Goal: Transaction & Acquisition: Purchase product/service

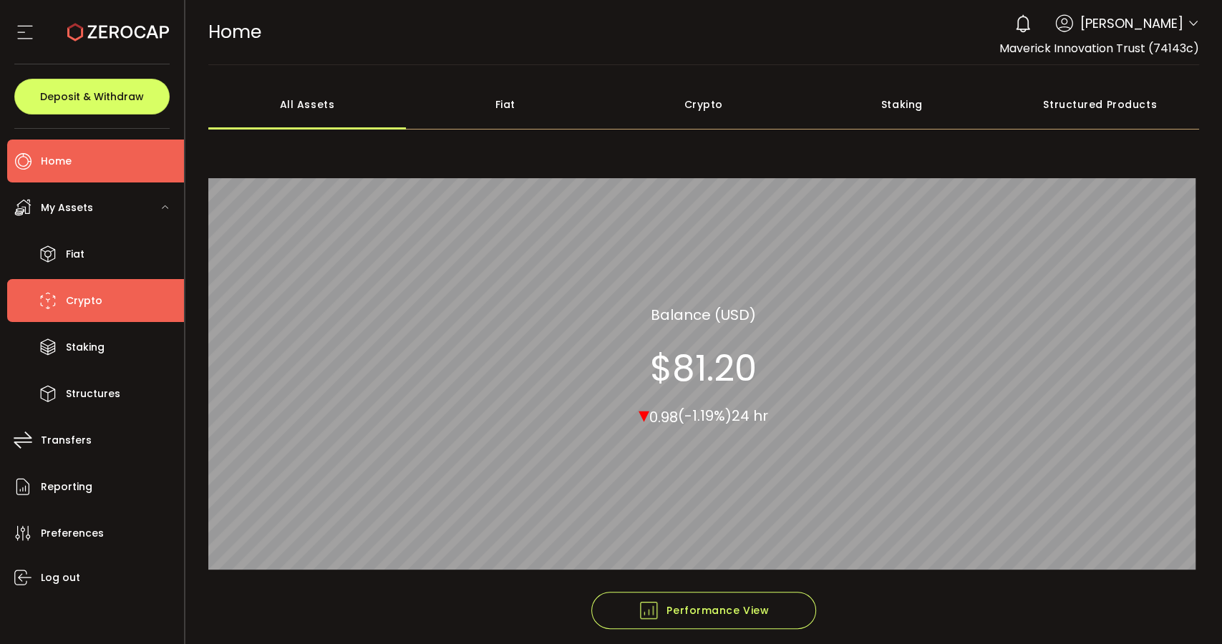
click at [99, 293] on span "Crypto" at bounding box center [84, 301] width 36 height 21
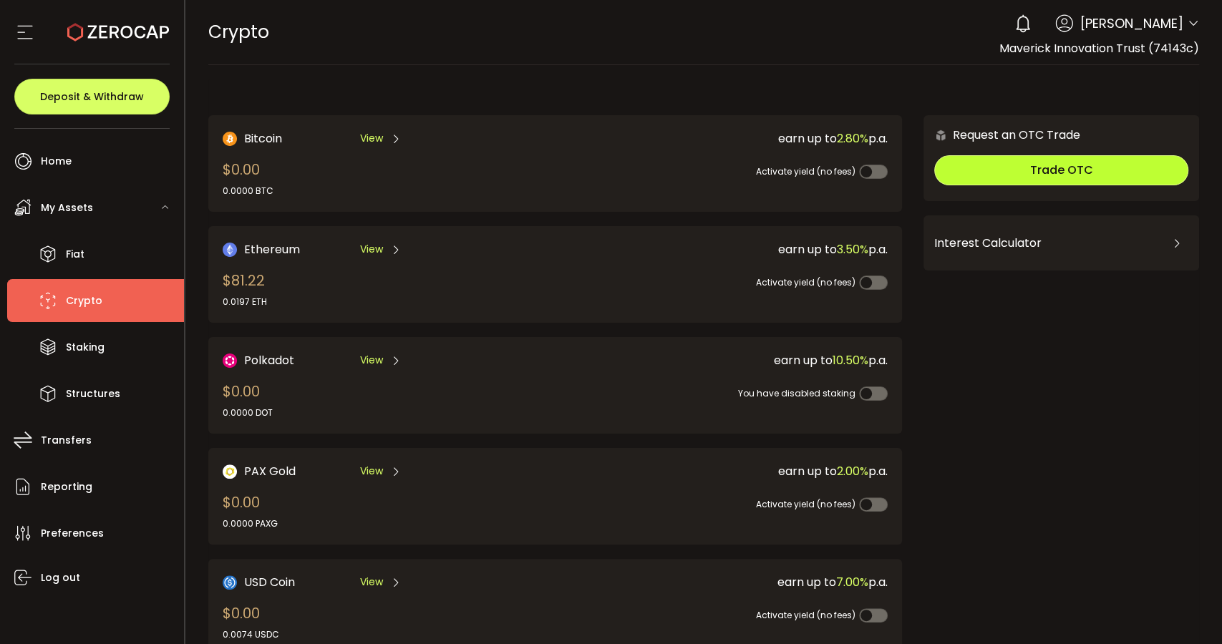
click at [1066, 170] on span "Trade OTC" at bounding box center [1060, 170] width 63 height 16
drag, startPoint x: 1107, startPoint y: 161, endPoint x: 1033, endPoint y: 335, distance: 189.2
click at [1033, 335] on div "Request an OTC Trade Trade OTC Buy Sell Crypto *** BTC ETH USDT USDC PAXG DOT F…" at bounding box center [1061, 468] width 276 height 707
drag, startPoint x: 993, startPoint y: 50, endPoint x: 1197, endPoint y: 49, distance: 204.0
click at [1197, 49] on header "PDF is being processed and will download to your computer CRYPTO Buy Power $0.0…" at bounding box center [703, 32] width 1037 height 65
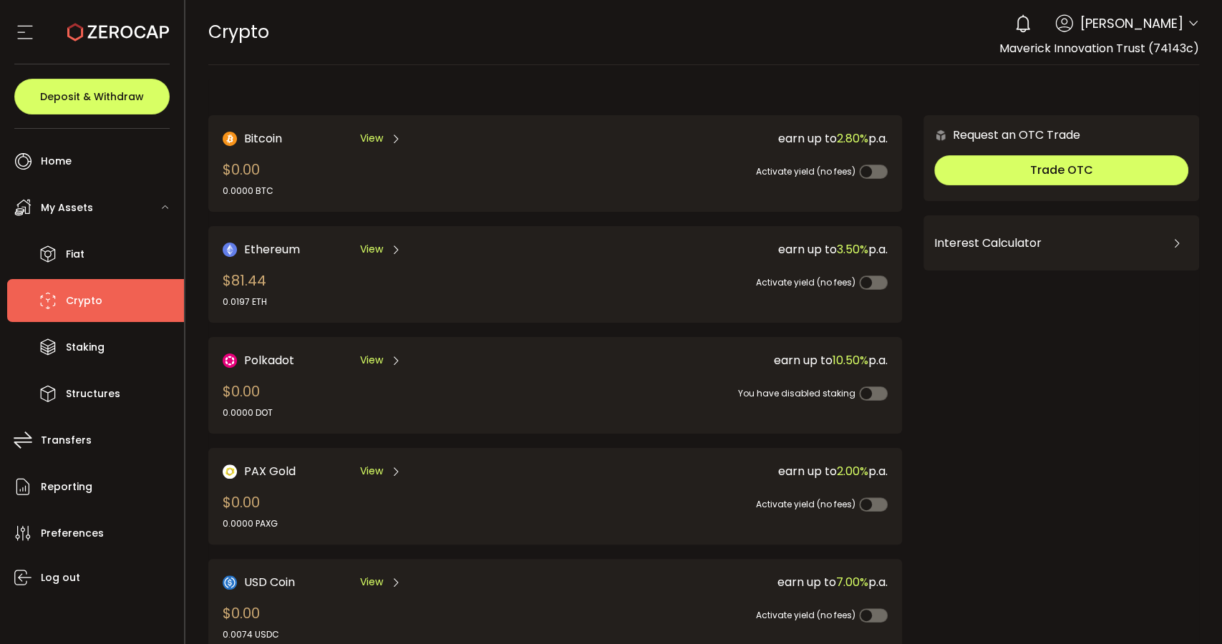
copy span "Maverick Innovation Trust (74143c)"
click at [587, 641] on div "USD Coin View $0.00 0.0074 USDC earn up to 7.00% p.a. Activate yield (no fees)" at bounding box center [554, 607] width 693 height 97
